Goal: Manage account settings

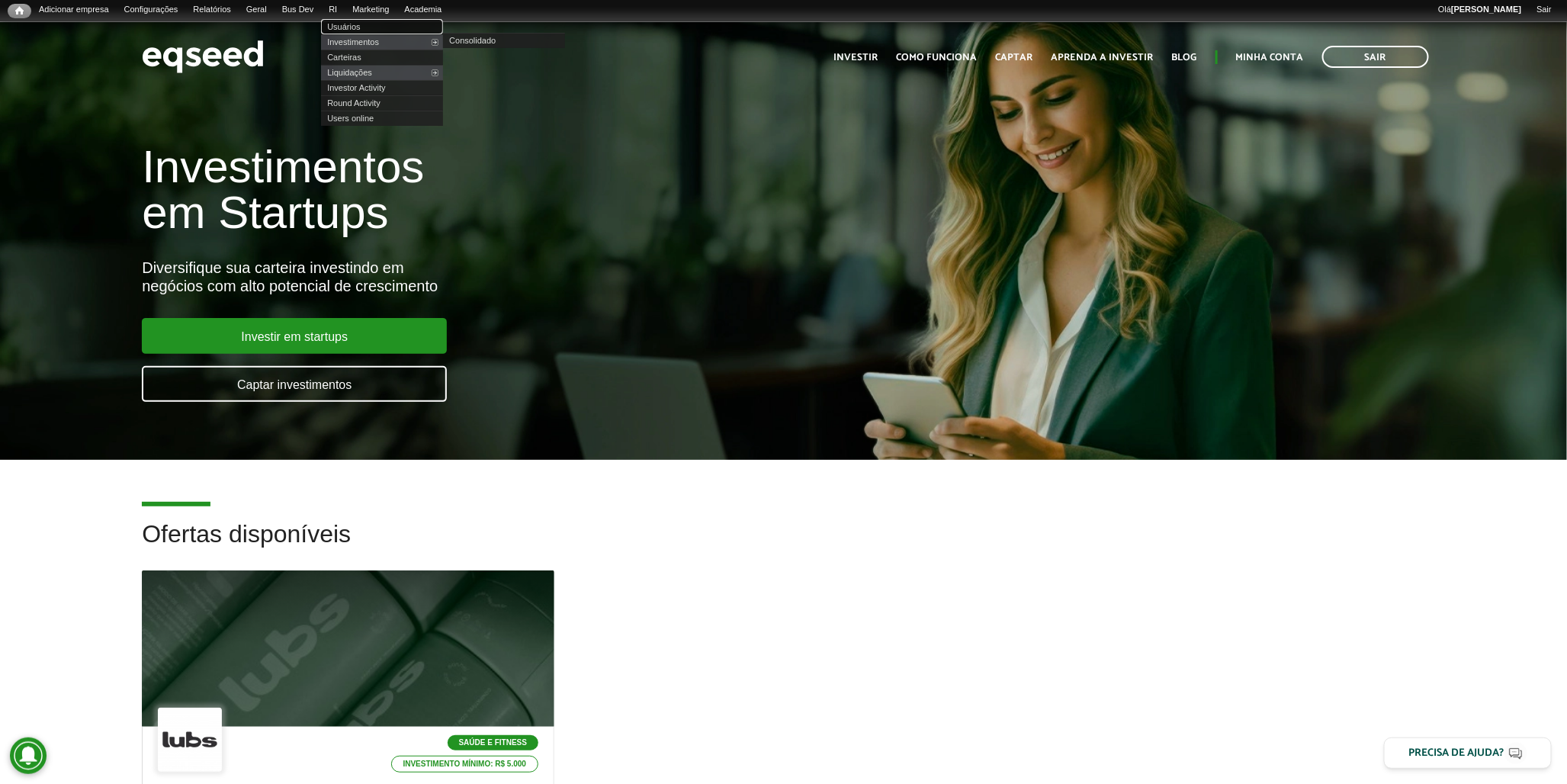
click at [382, 25] on link "Usuários" at bounding box center [381, 26] width 122 height 15
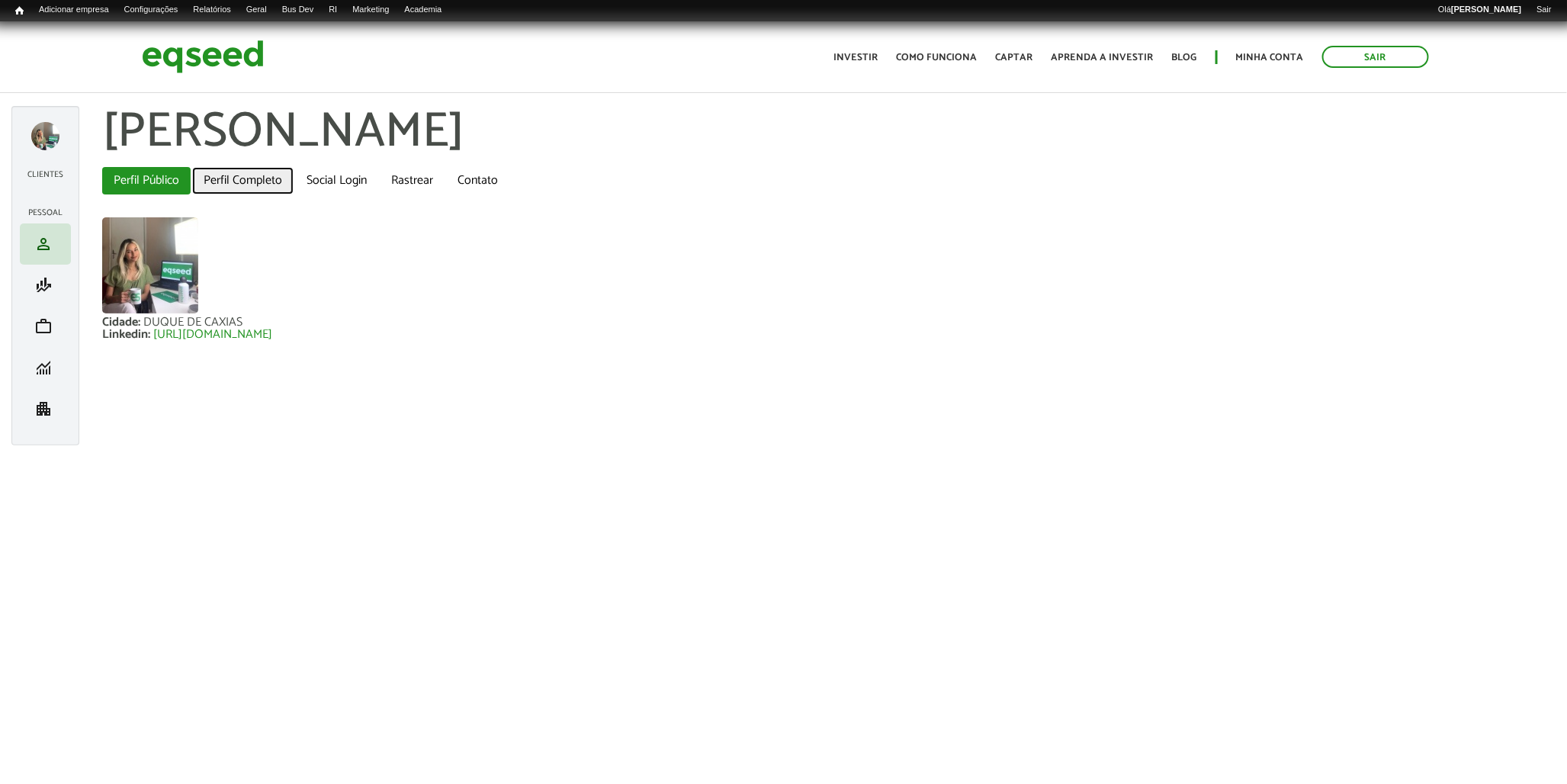
click at [201, 177] on link "Perfil Completo" at bounding box center [242, 180] width 101 height 27
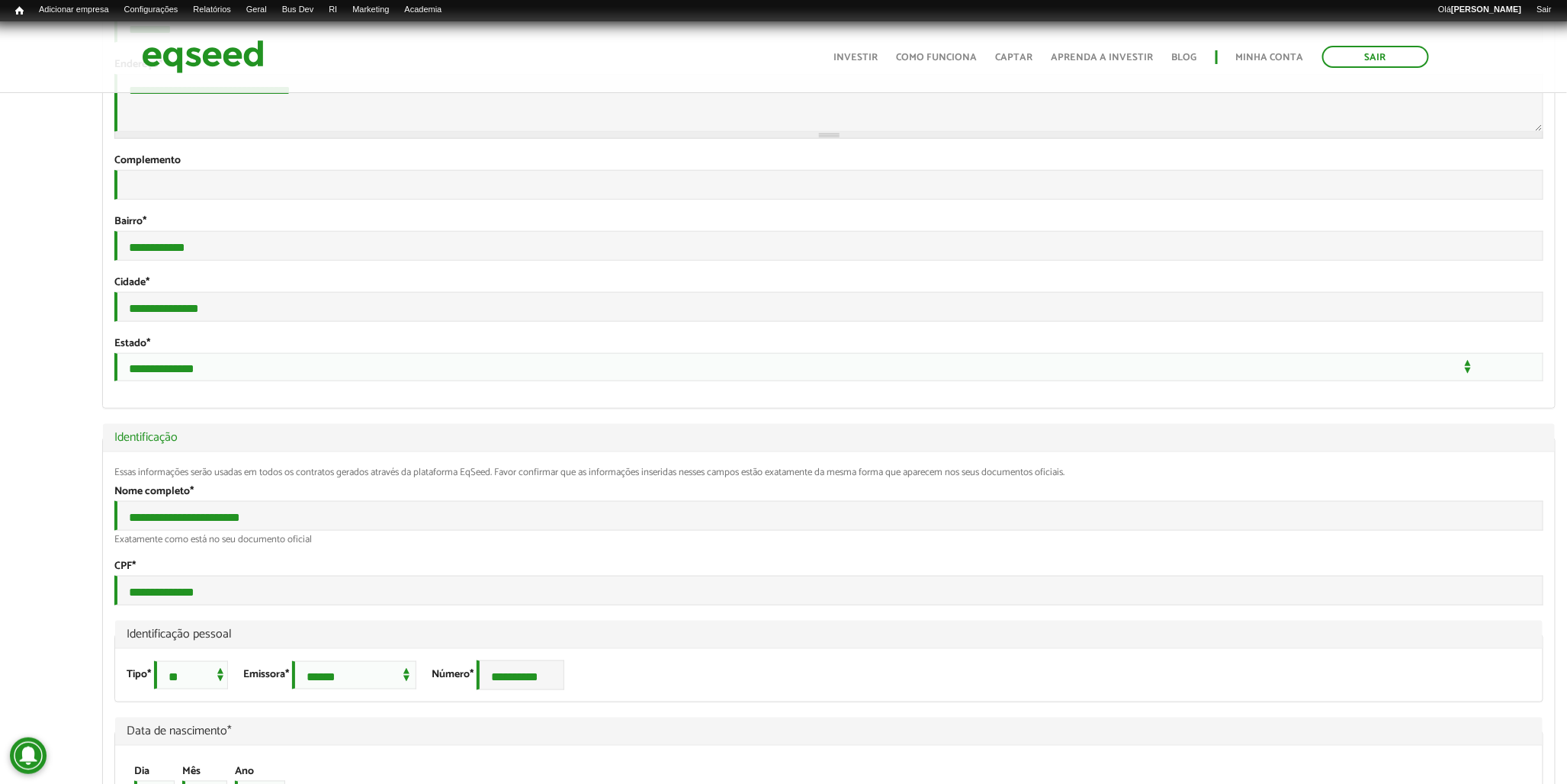
scroll to position [474, 0]
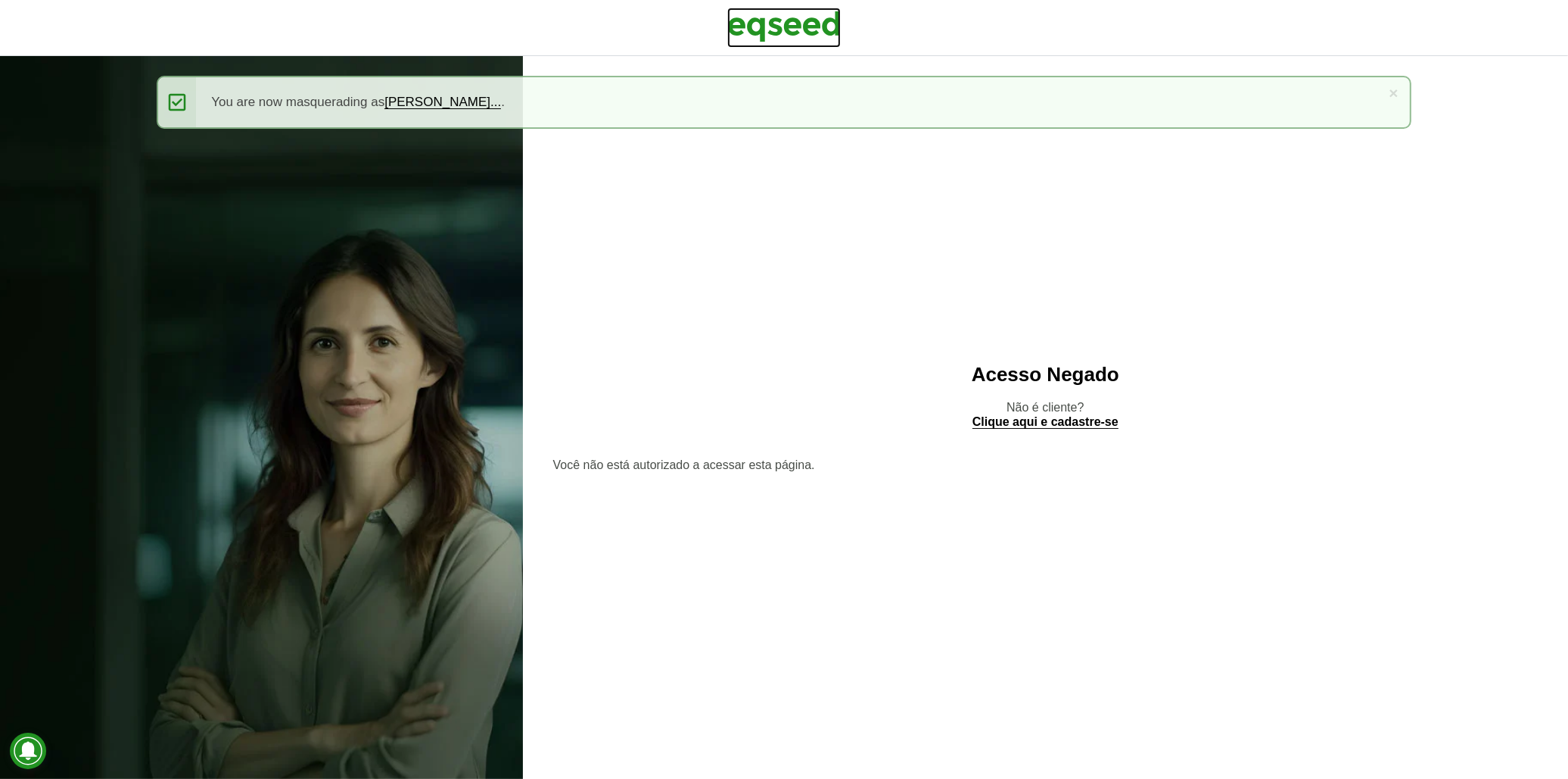
click at [811, 23] on img at bounding box center [784, 26] width 113 height 38
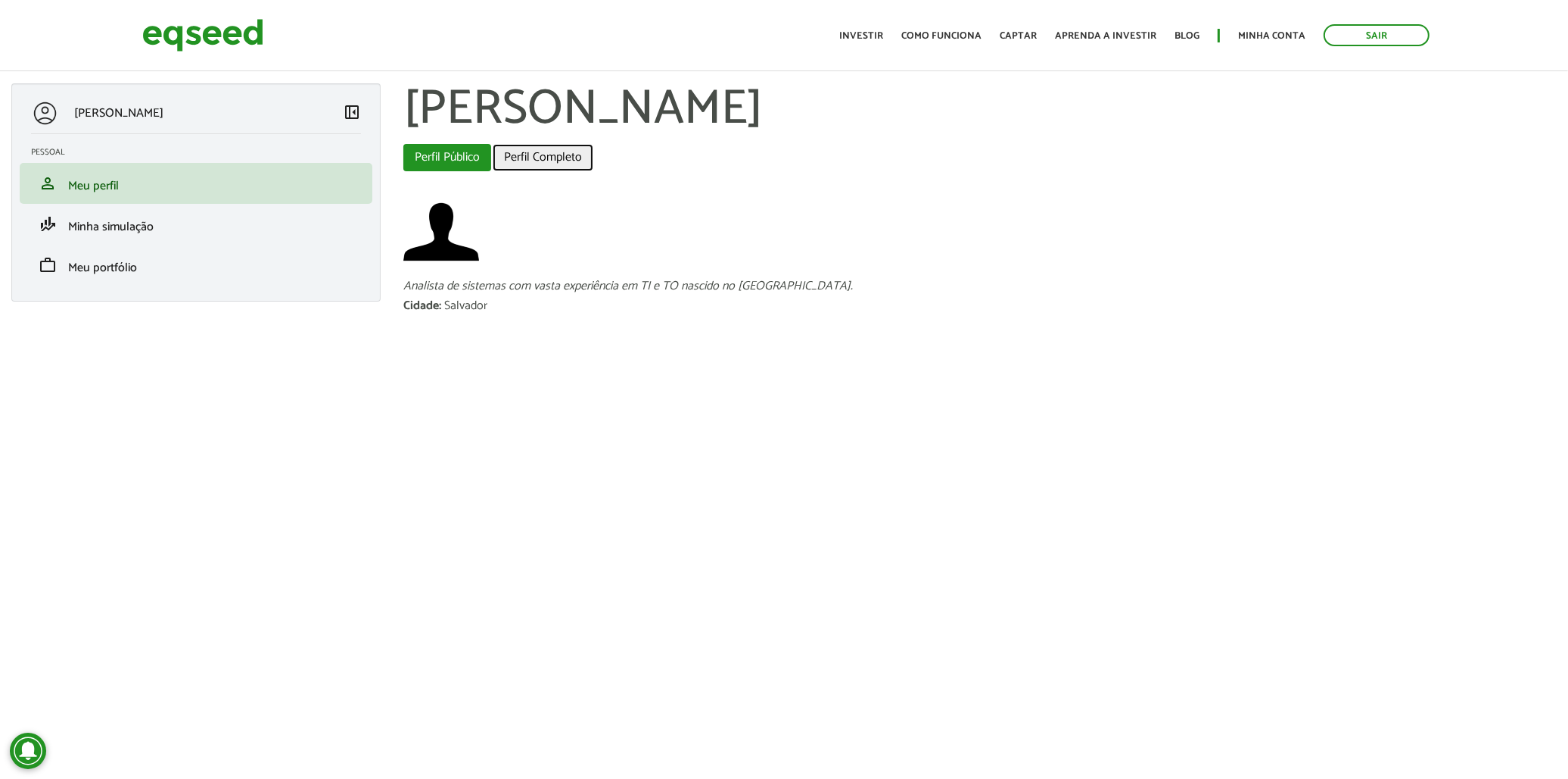
click at [530, 165] on link "Perfil Completo" at bounding box center [543, 157] width 100 height 27
click at [1348, 42] on link "Sair" at bounding box center [1377, 35] width 106 height 22
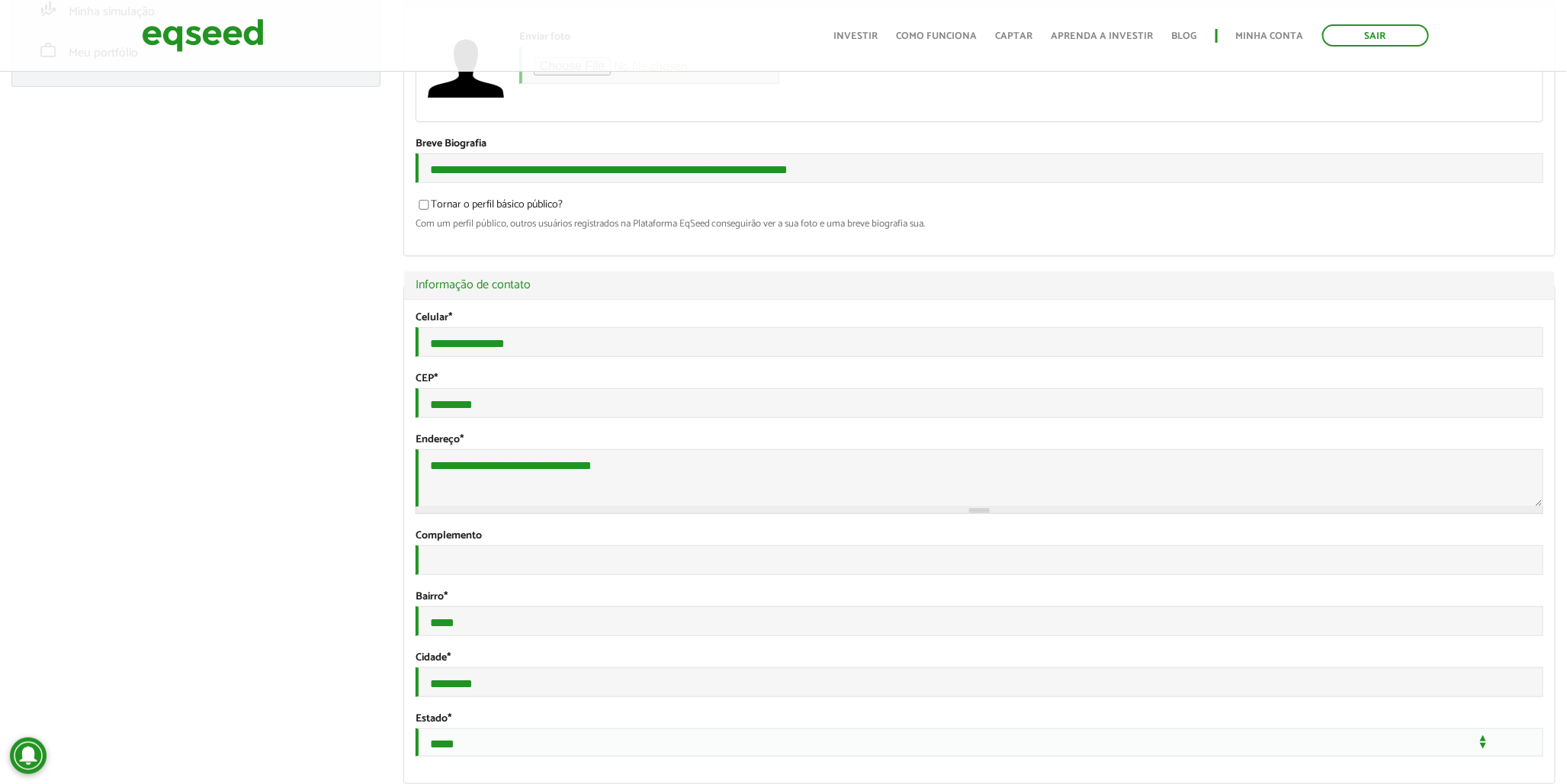
scroll to position [254, 0]
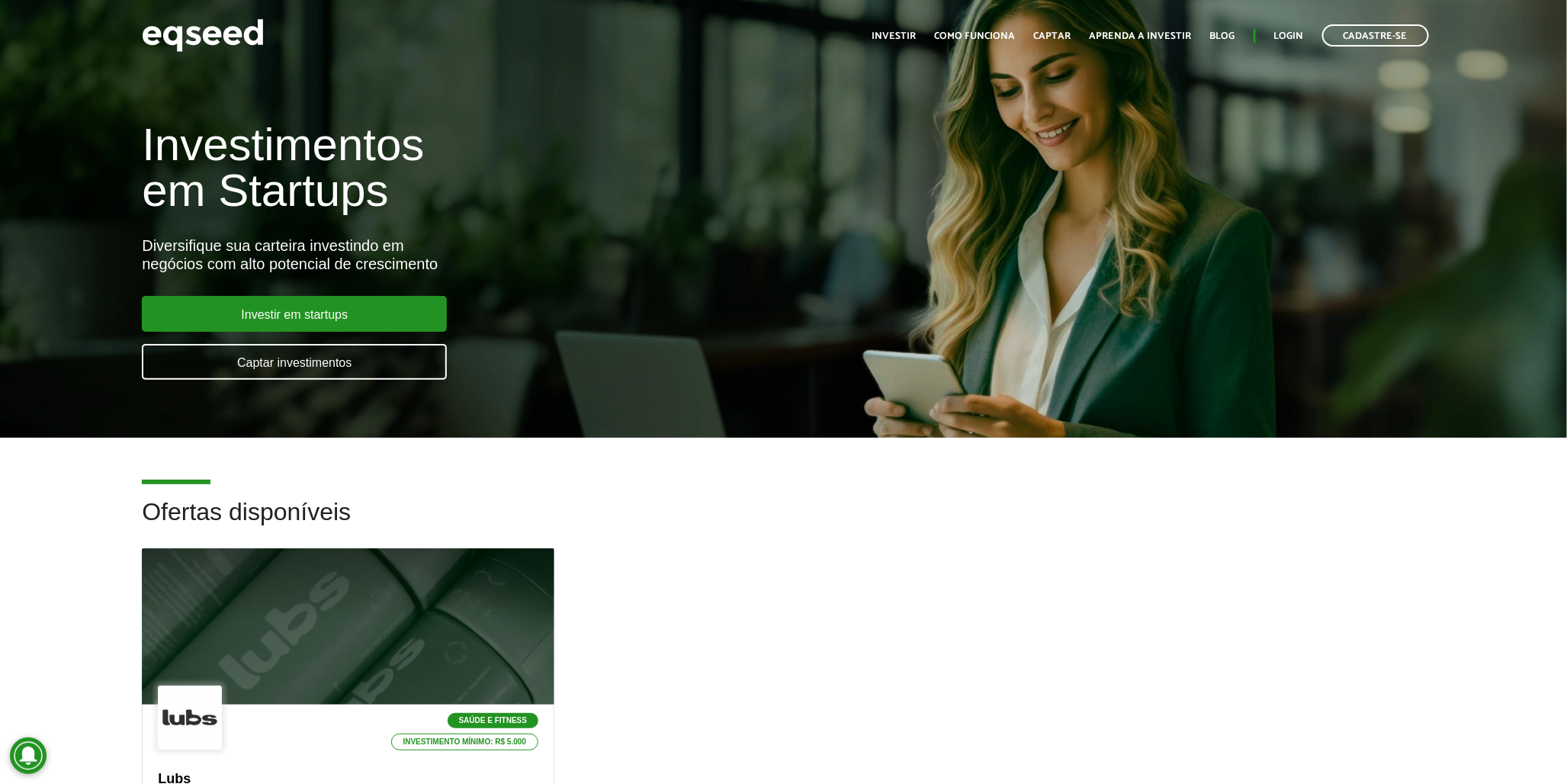
click at [1270, 32] on ul "Início Investir Como funciona Captar Aprenda a investir Blog Login Cadastre-se" at bounding box center [1151, 36] width 572 height 22
click at [1278, 32] on link "Login" at bounding box center [1289, 37] width 30 height 10
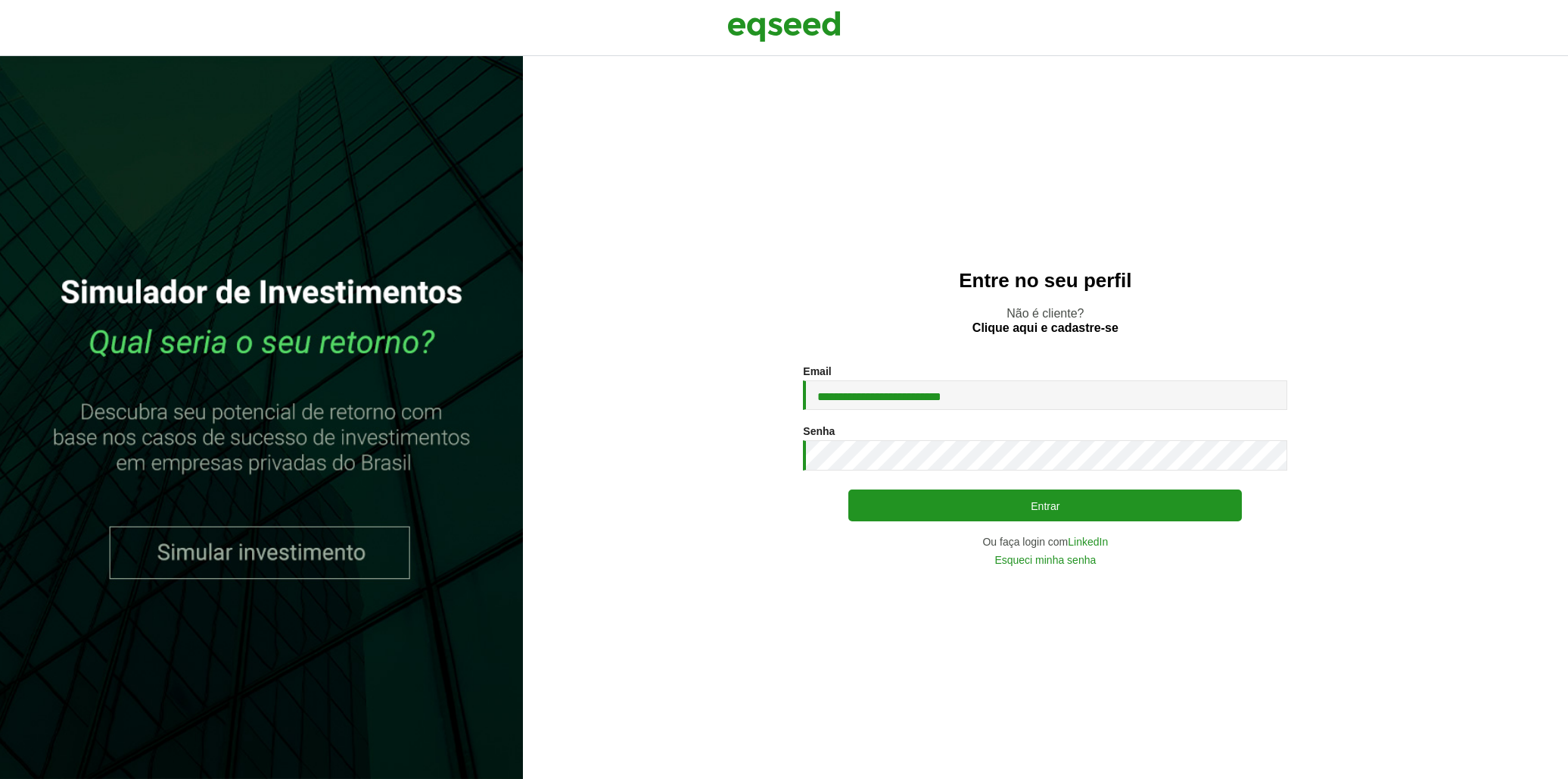
click at [876, 516] on button "Entrar" at bounding box center [1045, 505] width 393 height 32
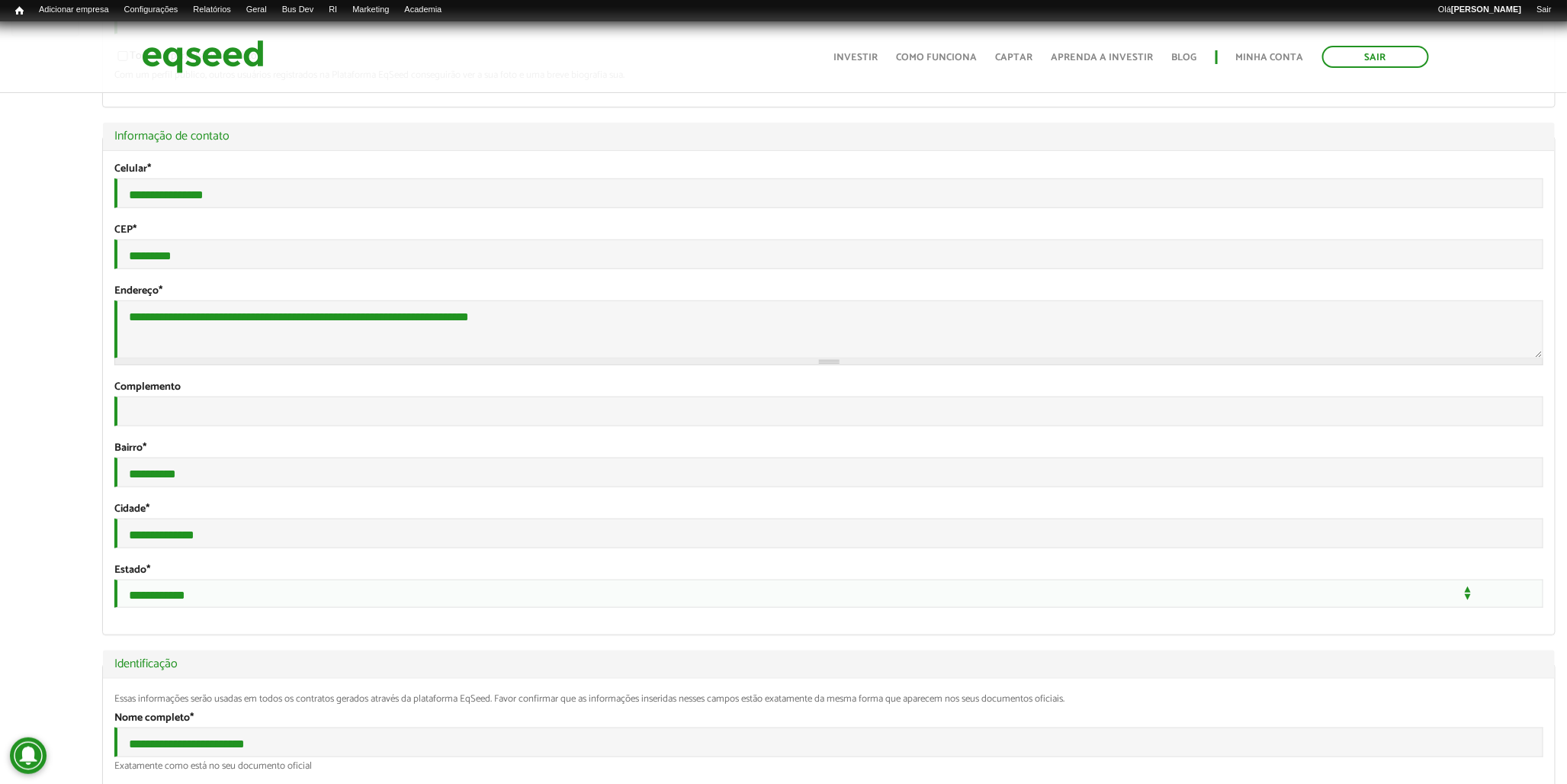
scroll to position [423, 0]
